Goal: Information Seeking & Learning: Find specific page/section

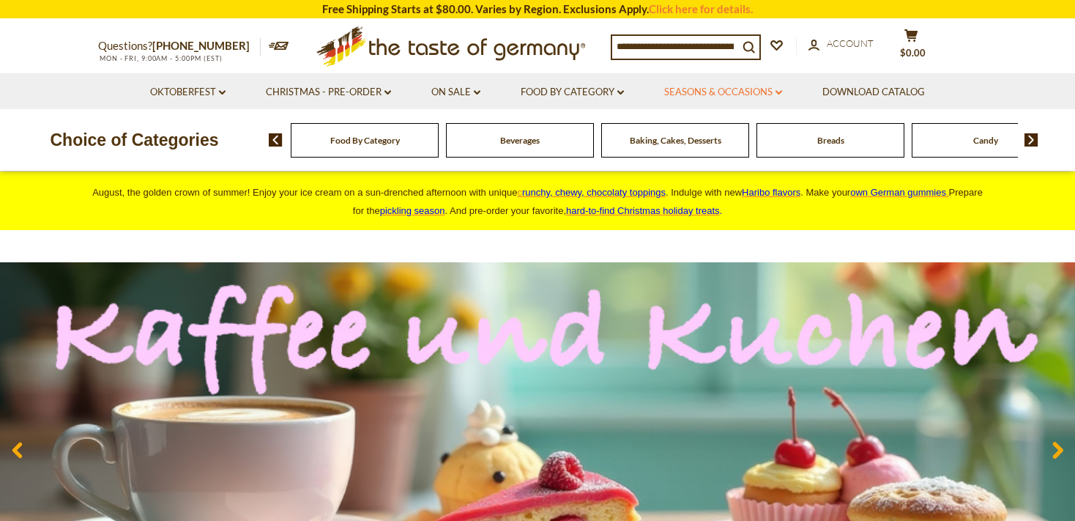
click at [772, 91] on link "Seasons & Occasions dropdown_arrow" at bounding box center [723, 92] width 118 height 16
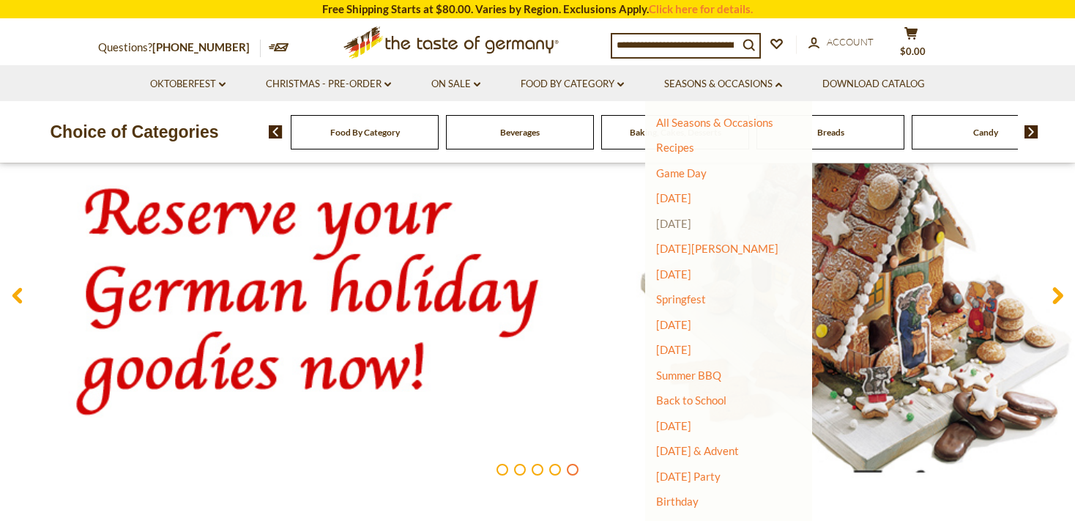
click at [678, 223] on link "[DATE]" at bounding box center [673, 223] width 35 height 13
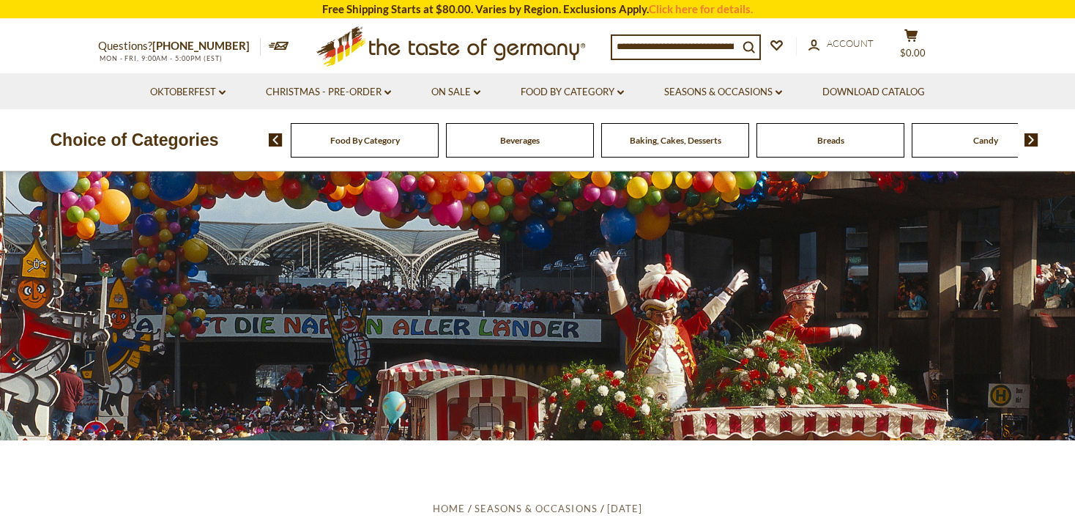
click at [625, 38] on input at bounding box center [675, 46] width 126 height 20
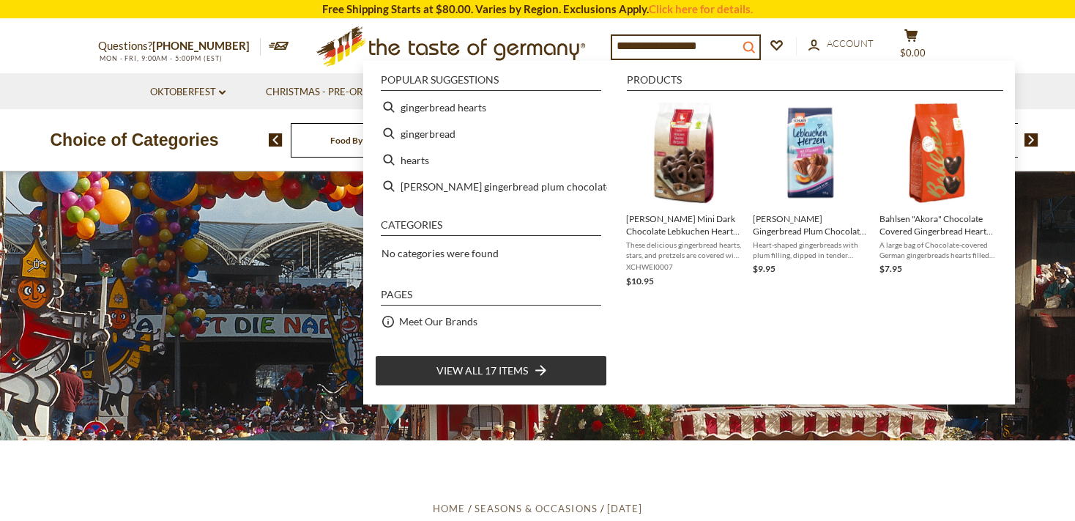
type input "**********"
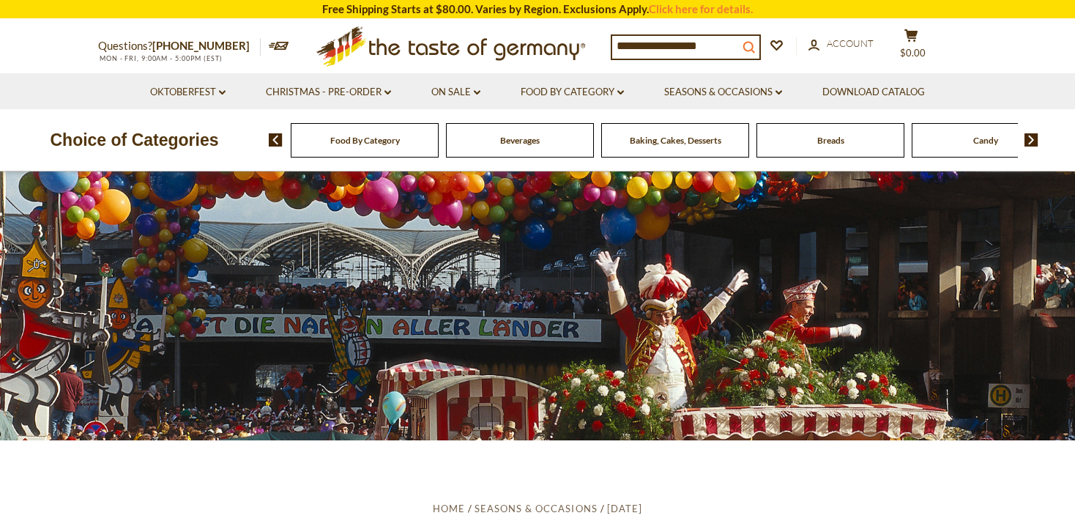
click at [755, 45] on icon "search_icon" at bounding box center [748, 47] width 12 height 12
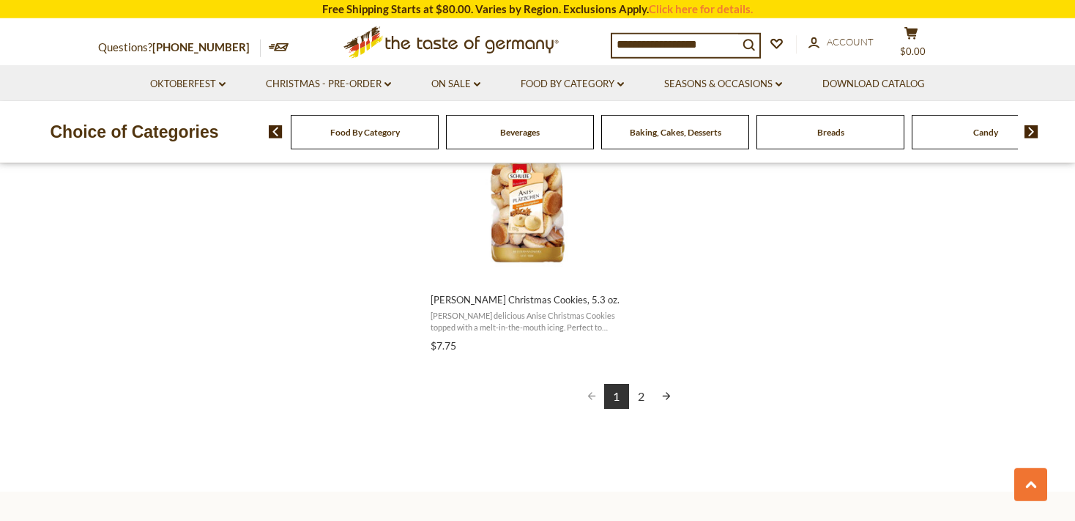
scroll to position [2628, 0]
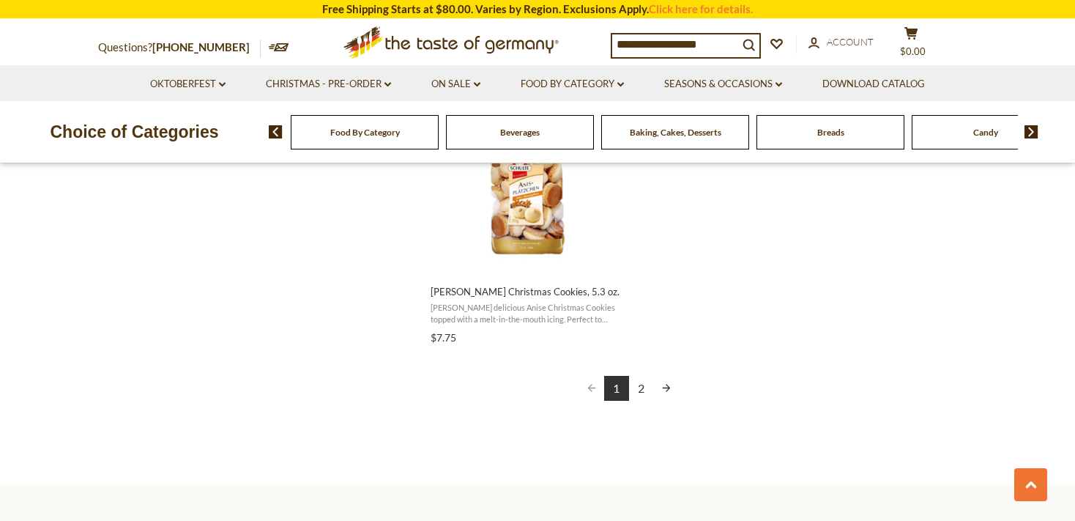
click at [643, 387] on link "2" at bounding box center [641, 388] width 25 height 25
